Goal: Task Accomplishment & Management: Manage account settings

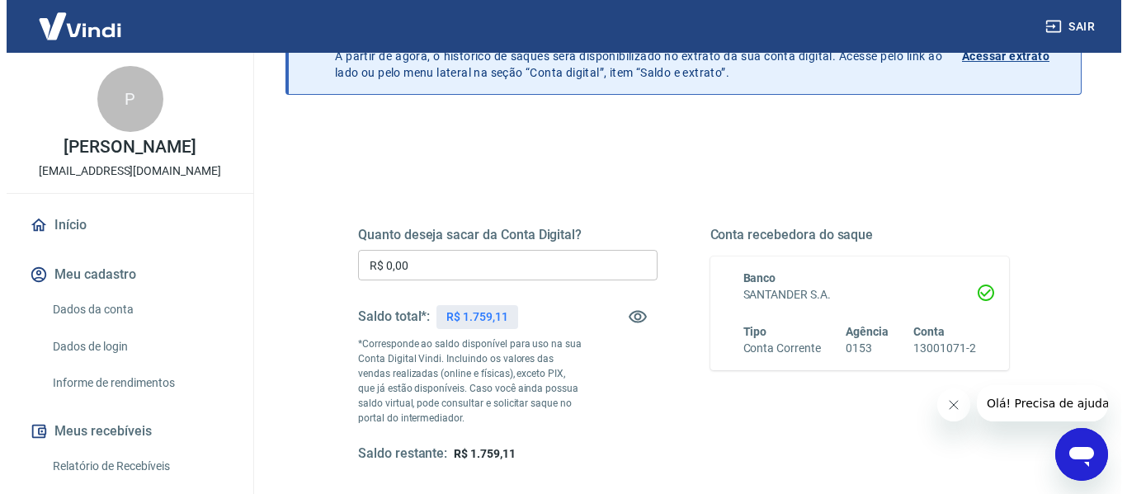
scroll to position [165, 0]
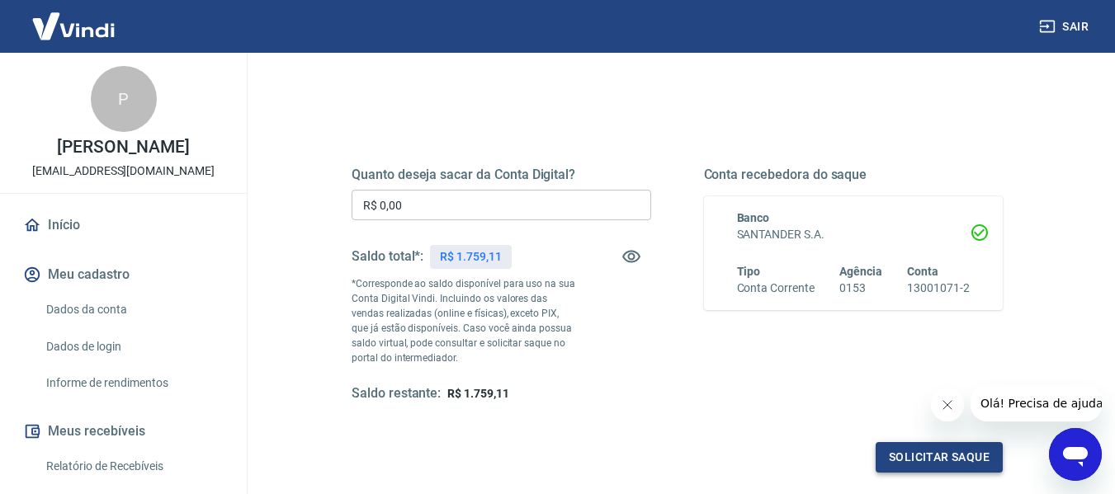
click at [956, 451] on button "Solicitar saque" at bounding box center [939, 457] width 127 height 31
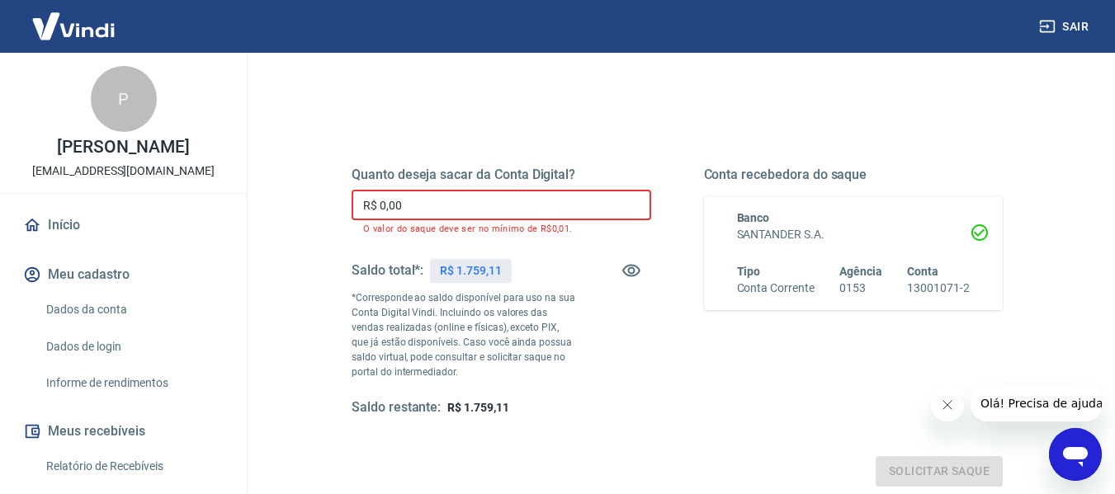
click at [411, 200] on input "R$ 0,00" at bounding box center [502, 205] width 300 height 31
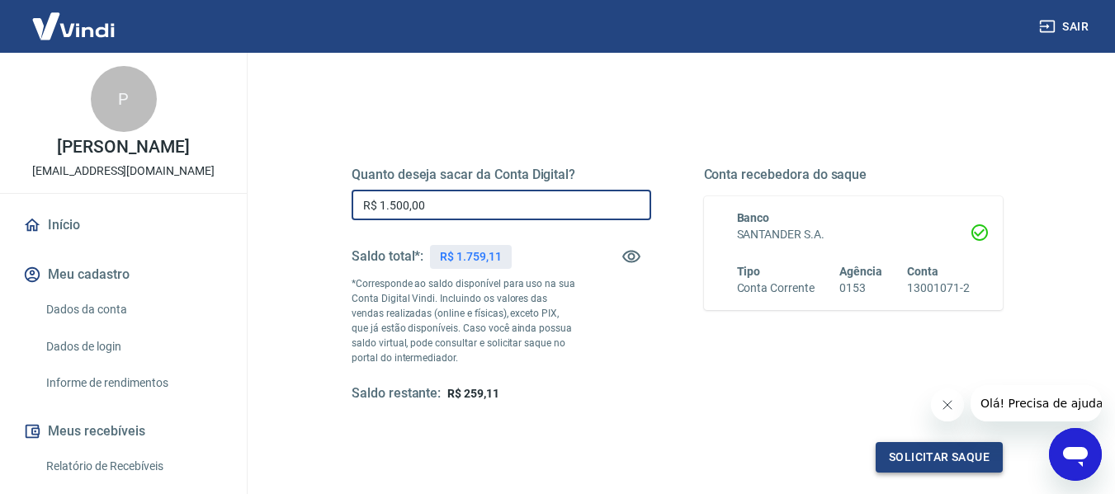
type input "R$ 1.500,00"
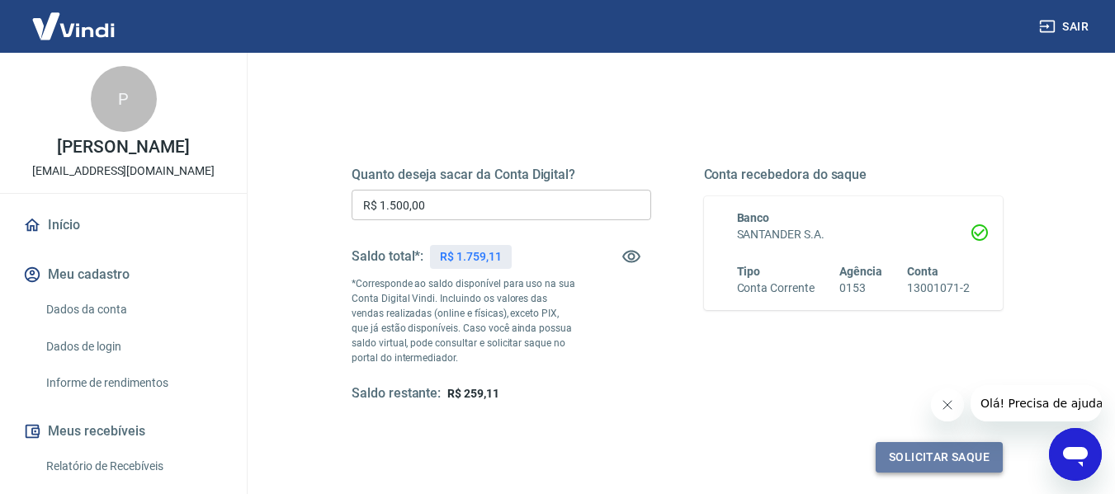
click at [951, 458] on button "Solicitar saque" at bounding box center [939, 457] width 127 height 31
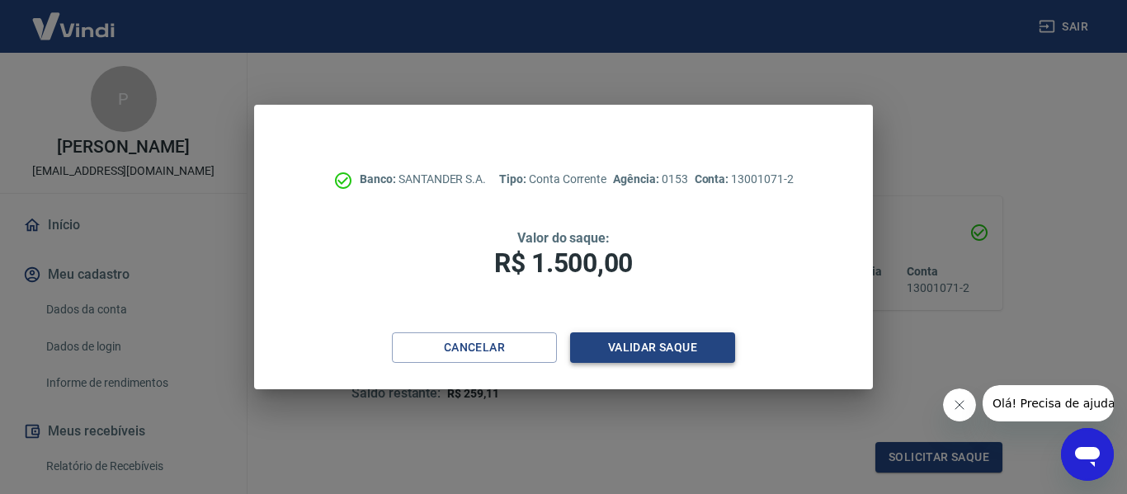
click at [686, 347] on button "Validar saque" at bounding box center [652, 348] width 165 height 31
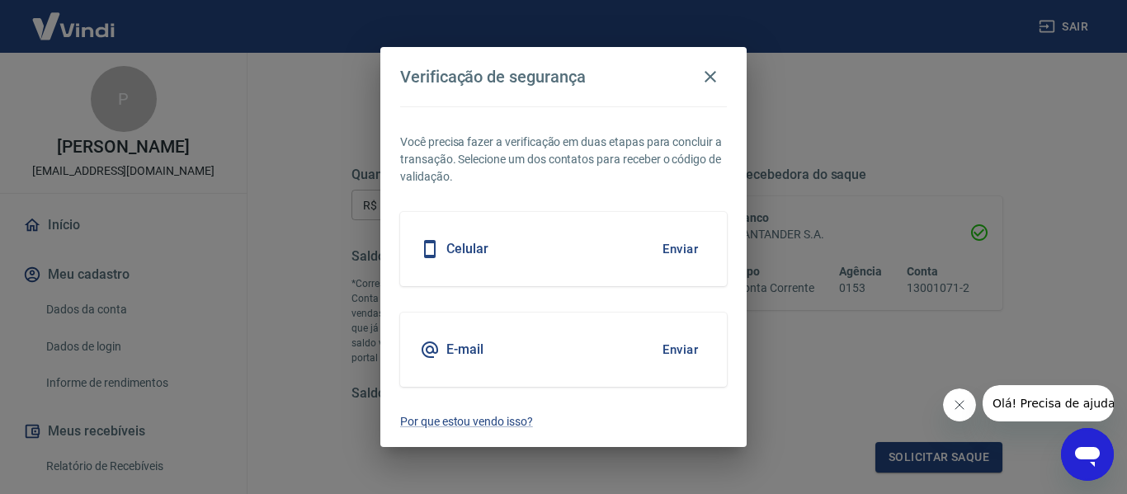
click at [665, 350] on button "Enviar" at bounding box center [681, 350] width 54 height 35
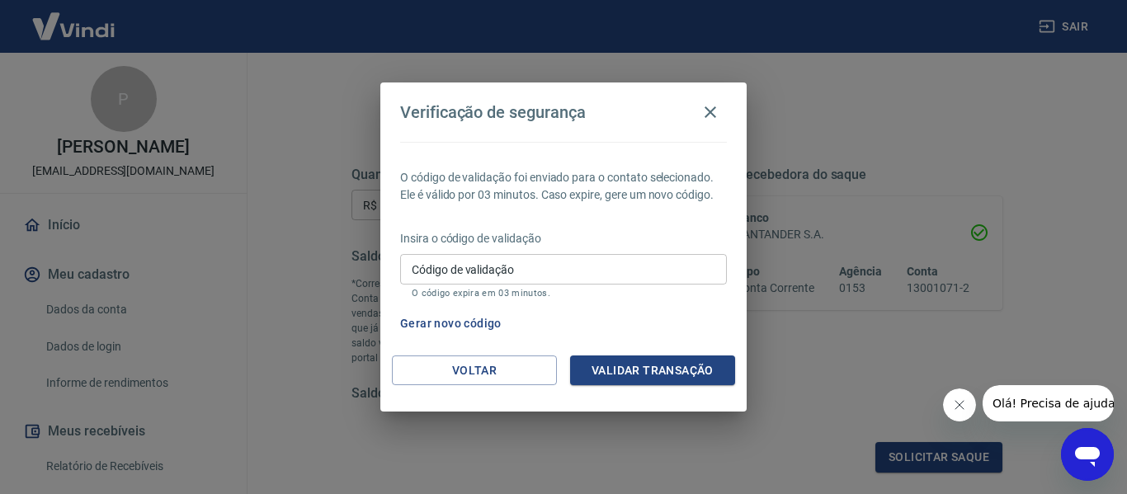
click at [586, 260] on input "Código de validação" at bounding box center [563, 269] width 327 height 31
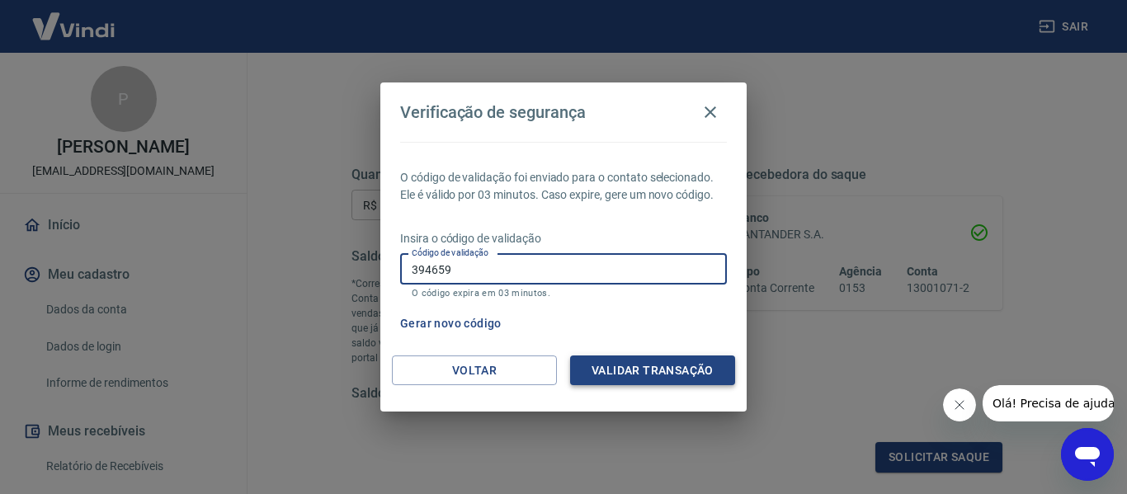
type input "394659"
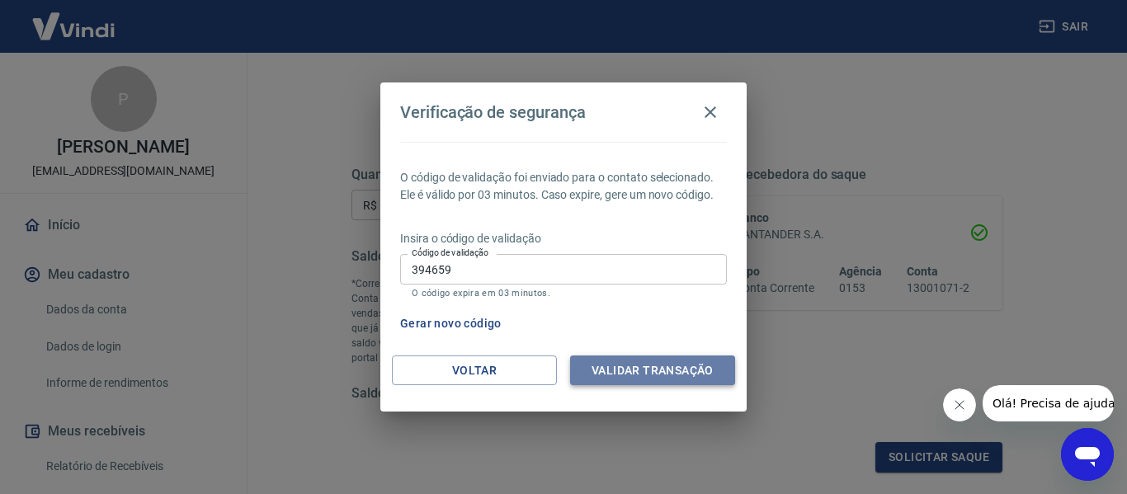
click at [650, 376] on button "Validar transação" at bounding box center [652, 371] width 165 height 31
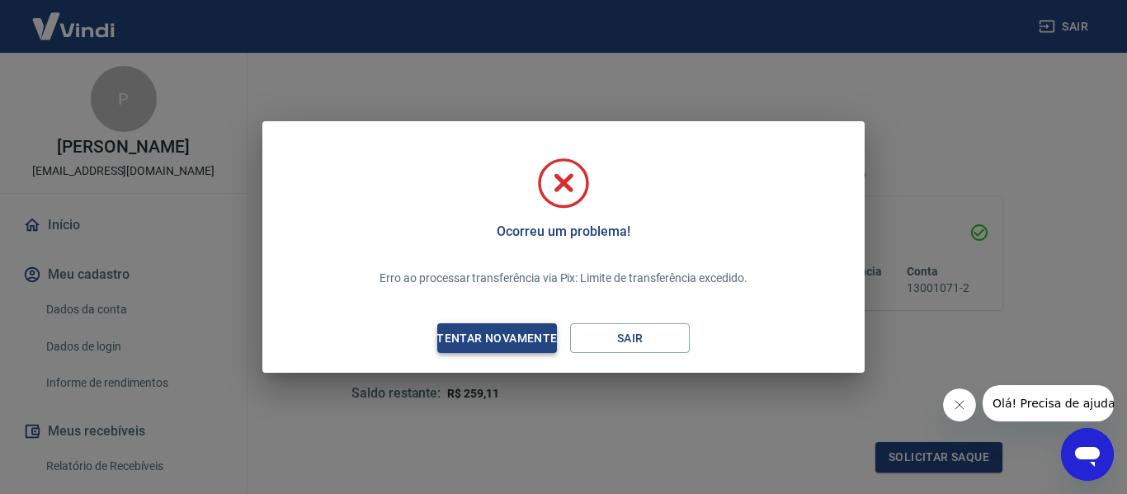
click at [539, 342] on div "Tentar novamente" at bounding box center [497, 338] width 160 height 21
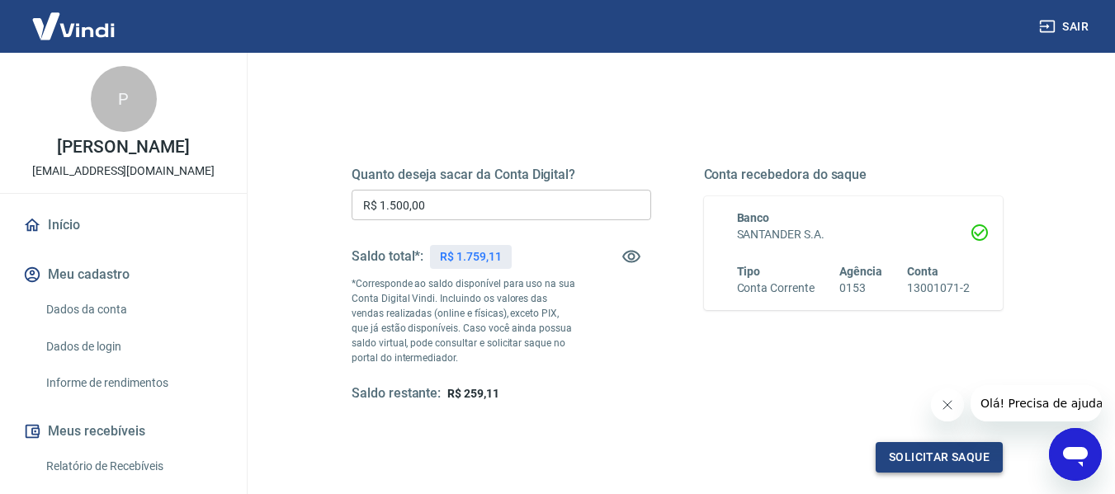
click at [914, 469] on button "Solicitar saque" at bounding box center [939, 457] width 127 height 31
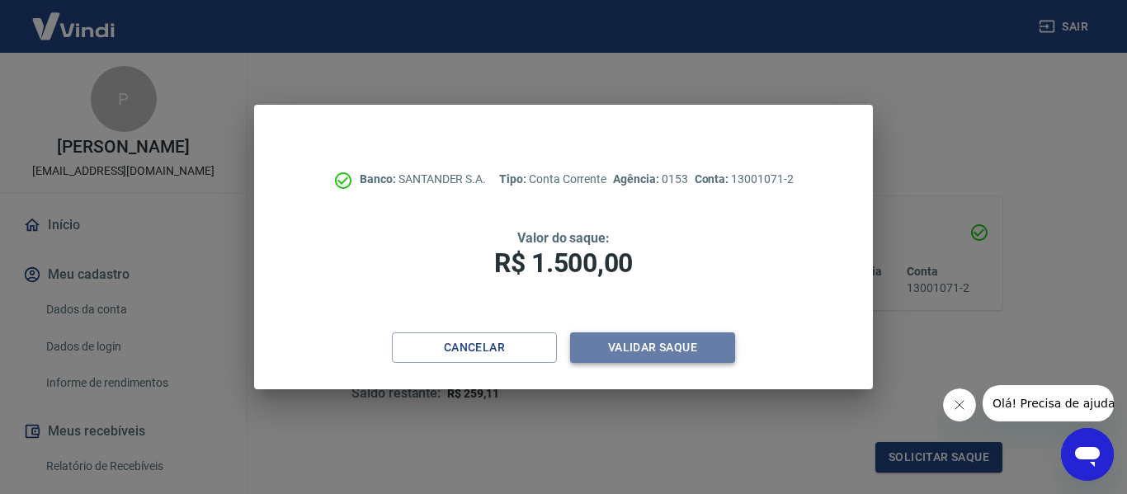
click at [692, 352] on button "Validar saque" at bounding box center [652, 348] width 165 height 31
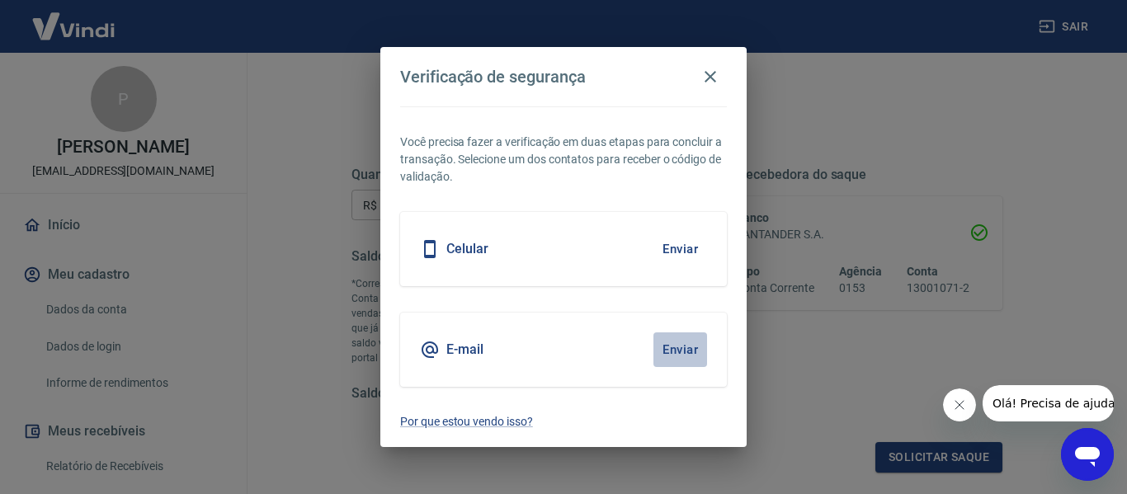
click at [676, 354] on button "Enviar" at bounding box center [681, 350] width 54 height 35
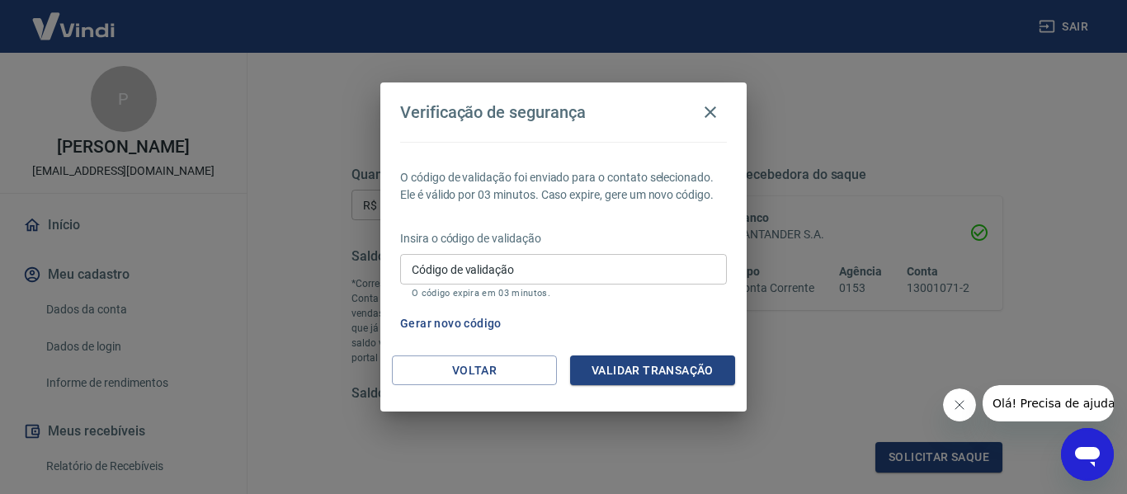
click at [511, 276] on input "Código de validação" at bounding box center [563, 269] width 327 height 31
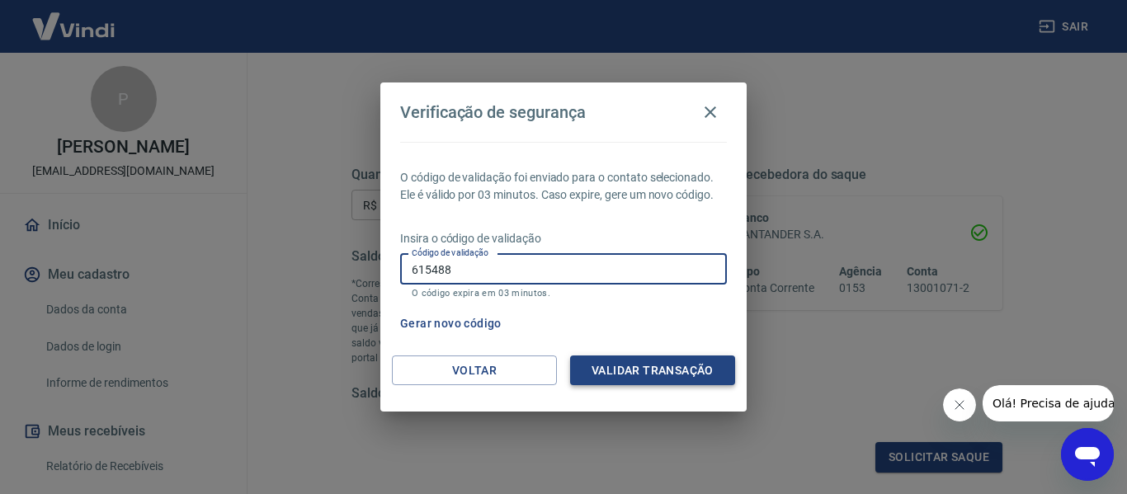
type input "615488"
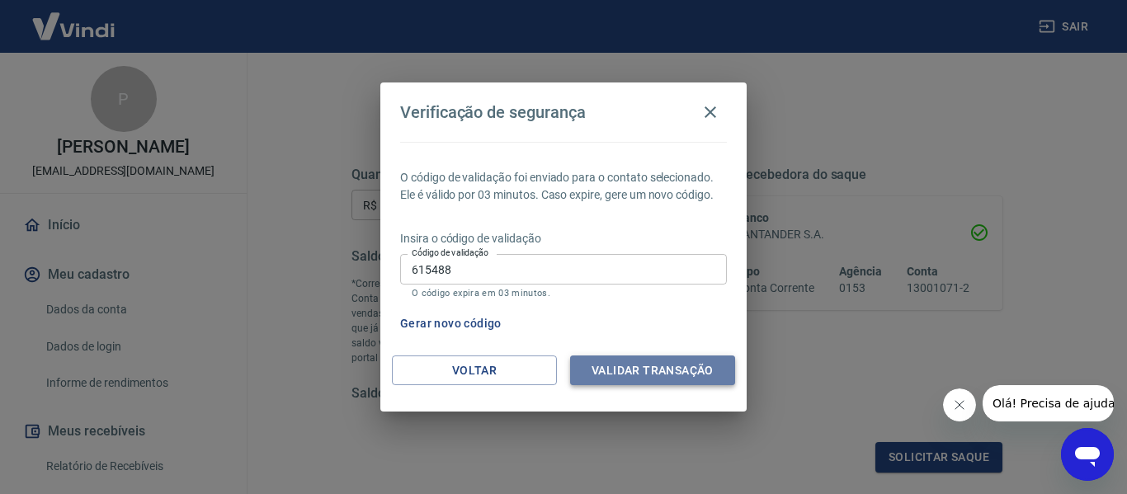
click at [619, 380] on button "Validar transação" at bounding box center [652, 371] width 165 height 31
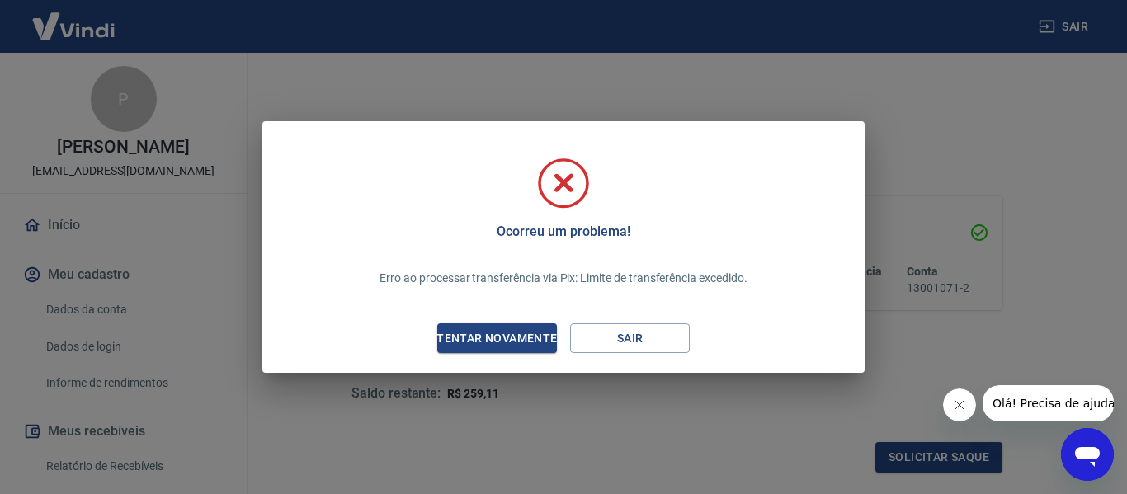
click at [925, 154] on div "Ocorreu um problema! Erro ao processar transferência via Pix: Limite de transfe…" at bounding box center [563, 247] width 1127 height 494
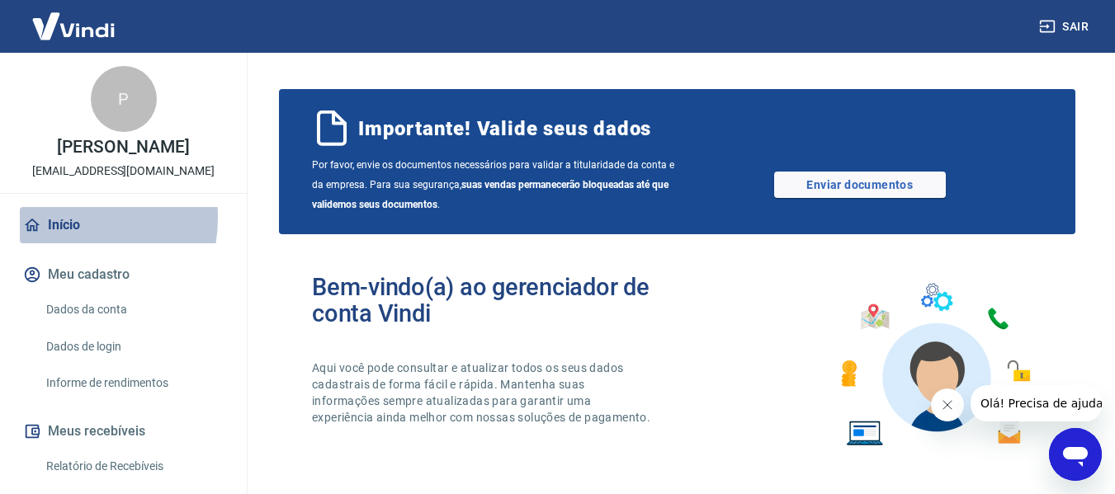
click at [59, 235] on link "Início" at bounding box center [123, 225] width 207 height 36
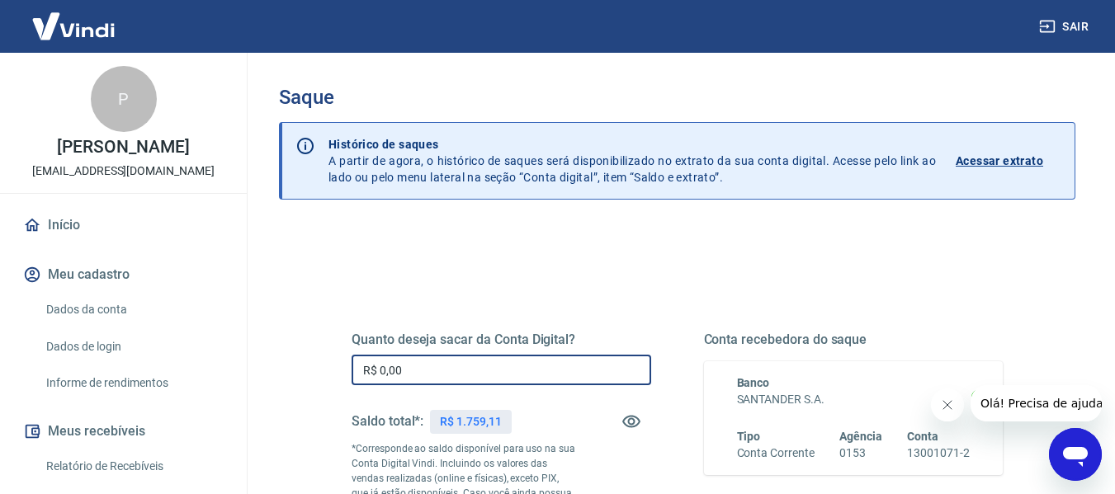
click at [432, 379] on input "R$ 0,00" at bounding box center [502, 370] width 300 height 31
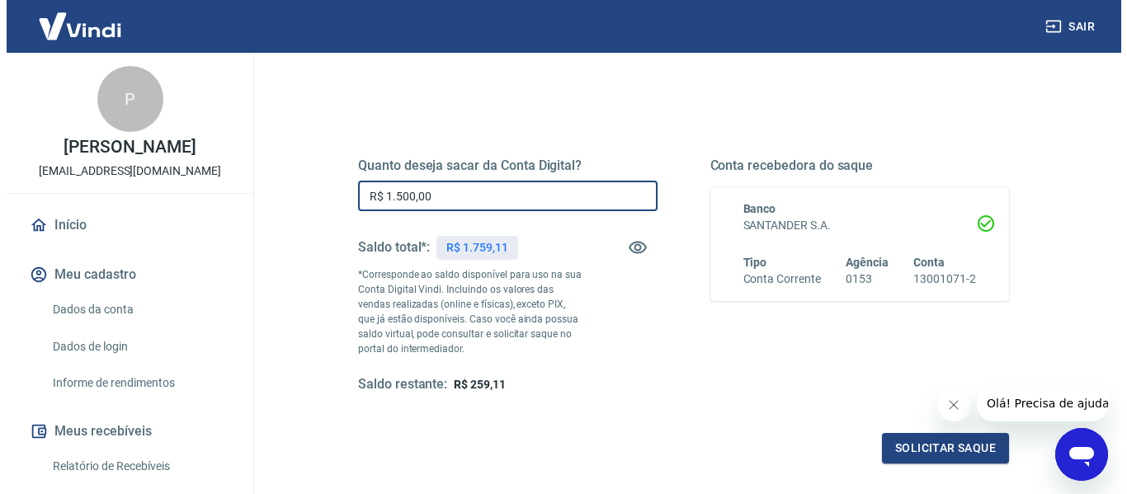
scroll to position [337, 0]
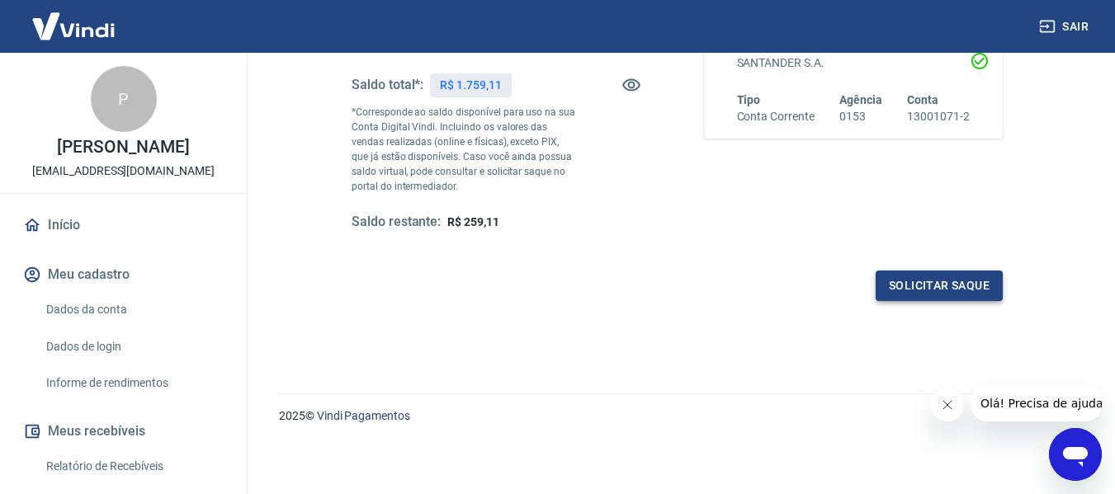
type input "R$ 1.500,00"
click at [933, 292] on button "Solicitar saque" at bounding box center [939, 286] width 127 height 31
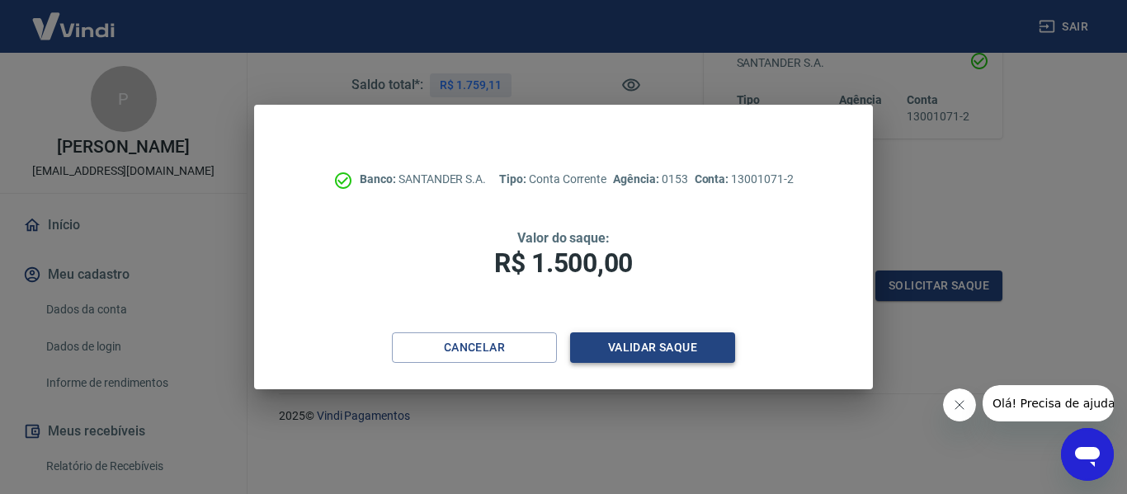
click at [630, 350] on button "Validar saque" at bounding box center [652, 348] width 165 height 31
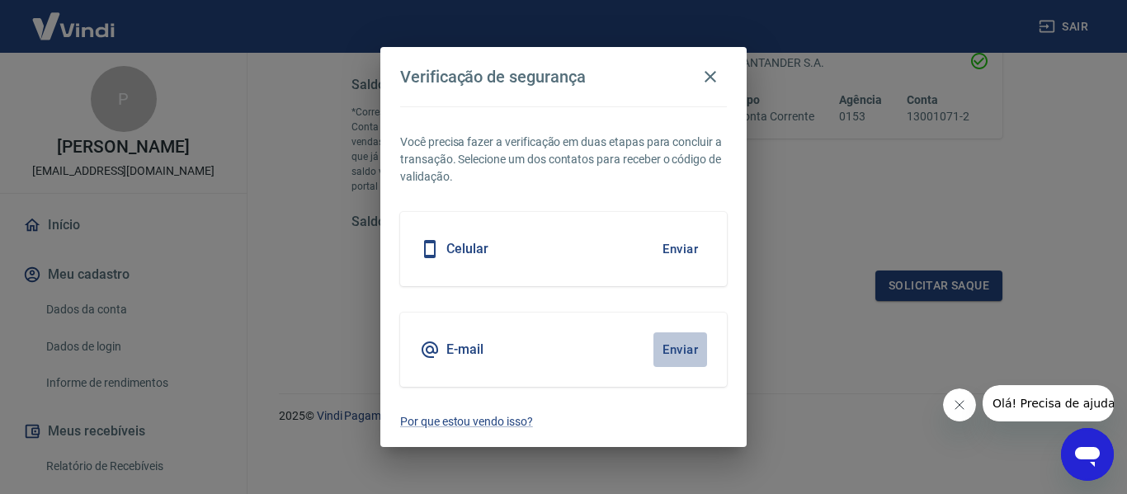
click at [676, 353] on button "Enviar" at bounding box center [681, 350] width 54 height 35
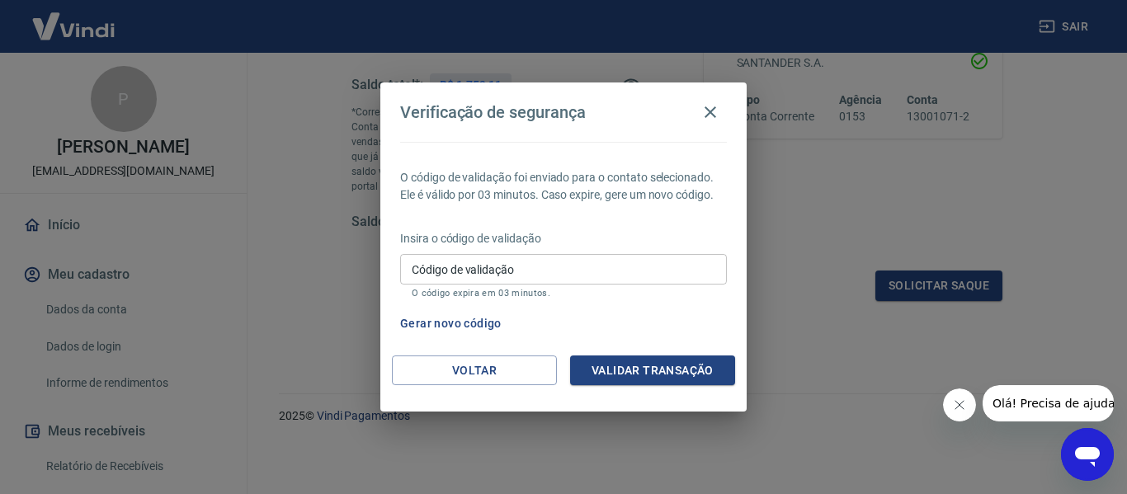
click at [502, 262] on input "Código de validação" at bounding box center [563, 269] width 327 height 31
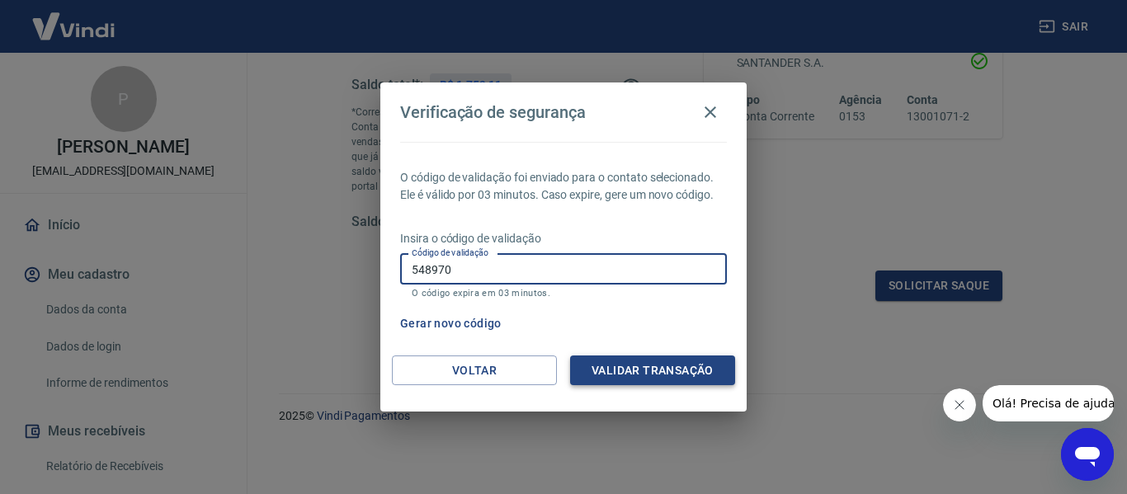
type input "548970"
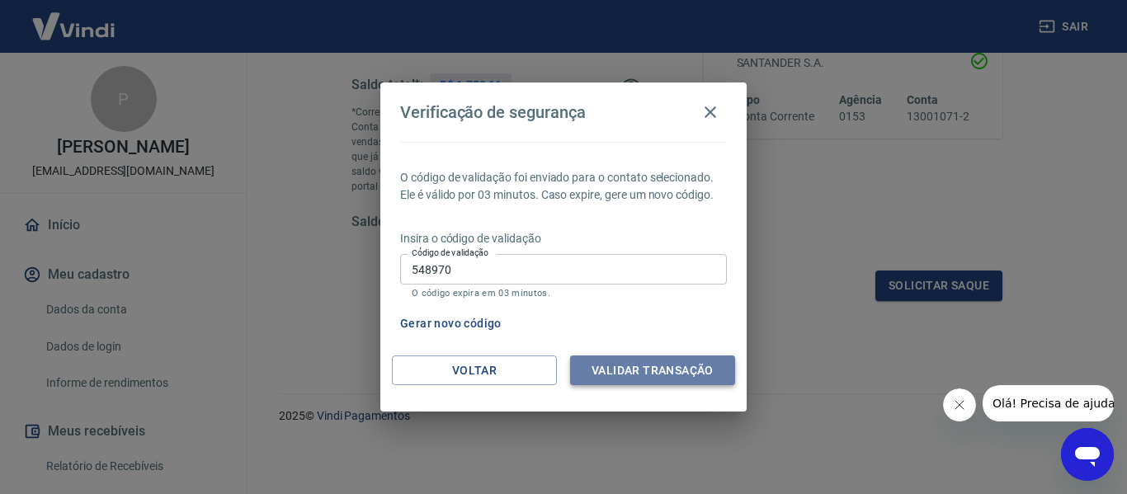
click at [632, 372] on button "Validar transação" at bounding box center [652, 371] width 165 height 31
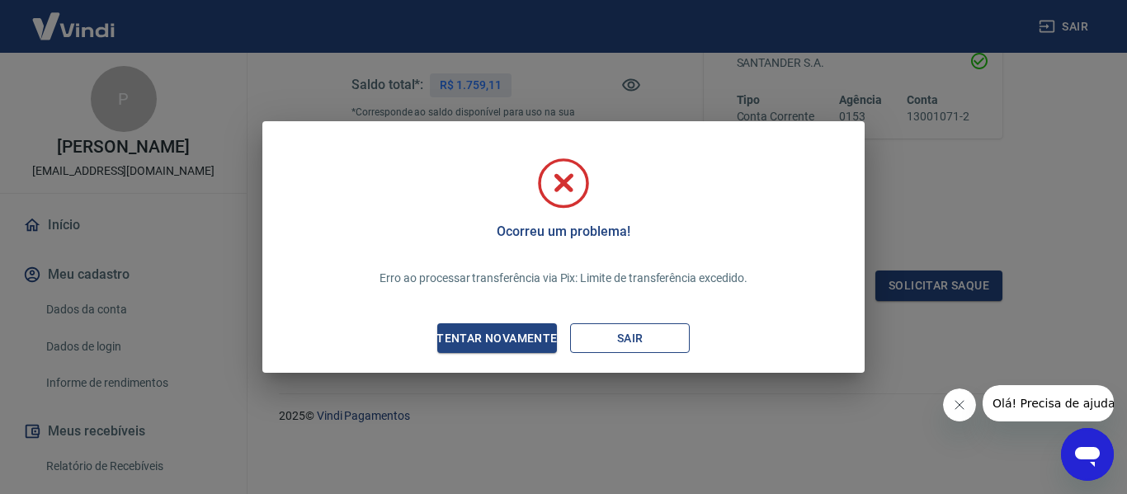
click at [668, 328] on button "Sair" at bounding box center [630, 339] width 120 height 31
